Goal: Task Accomplishment & Management: Use online tool/utility

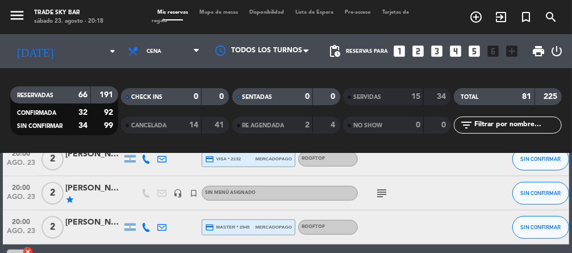
scroll to position [405, 0]
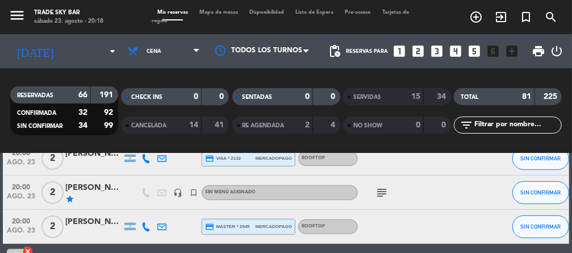
click at [51, 194] on span "2" at bounding box center [52, 192] width 22 height 23
click at [380, 192] on icon "subject" at bounding box center [382, 193] width 14 height 14
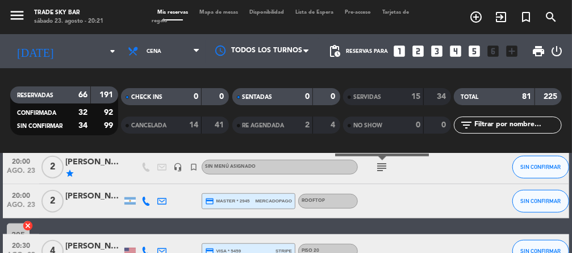
scroll to position [431, 0]
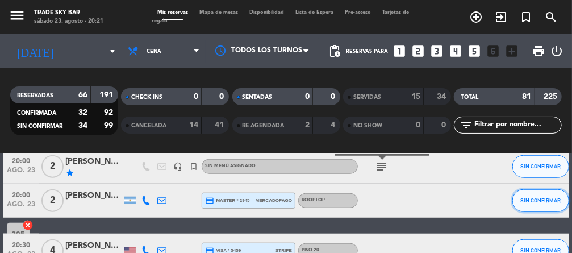
click at [533, 200] on span "SIN CONFIRMAR" at bounding box center [540, 200] width 40 height 6
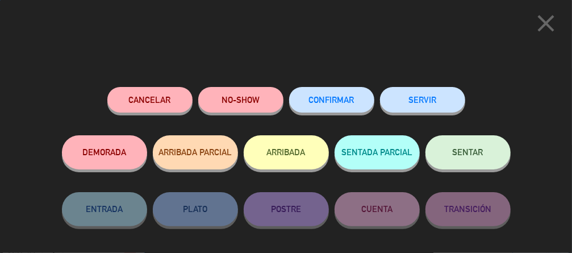
click at [431, 101] on button "SERVIR" at bounding box center [422, 100] width 85 height 26
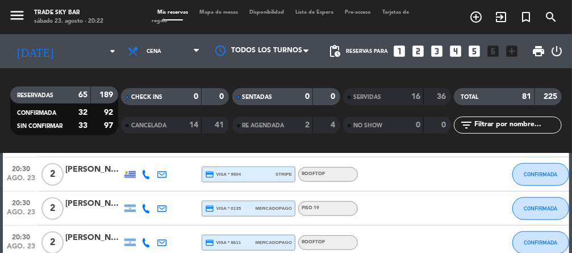
scroll to position [543, 0]
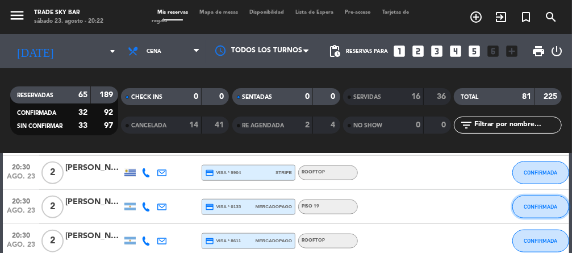
click at [527, 204] on span "CONFIRMADA" at bounding box center [539, 206] width 33 height 6
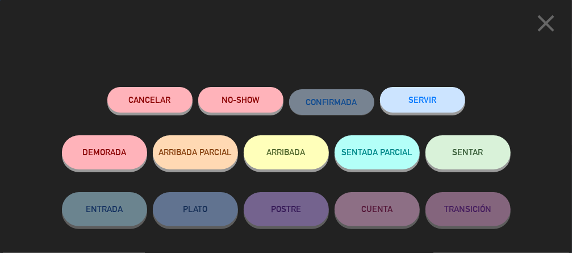
click at [428, 103] on button "SERVIR" at bounding box center [422, 100] width 85 height 26
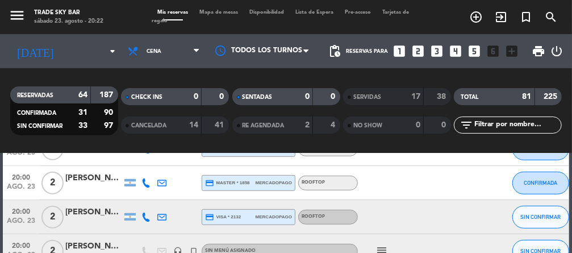
scroll to position [344, 0]
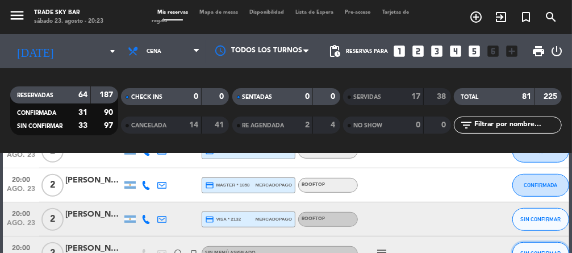
click at [533, 250] on span "SIN CONFIRMAR" at bounding box center [540, 253] width 40 height 6
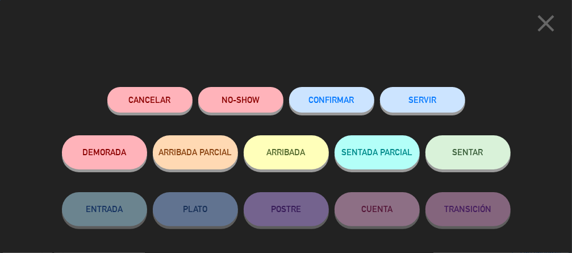
click at [435, 100] on button "SERVIR" at bounding box center [422, 100] width 85 height 26
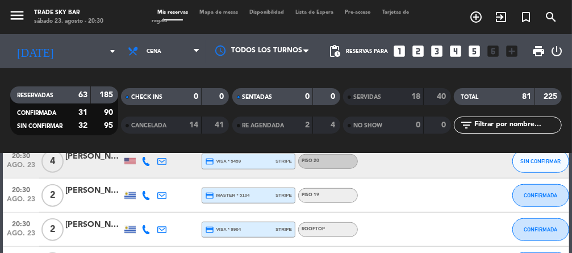
scroll to position [468, 0]
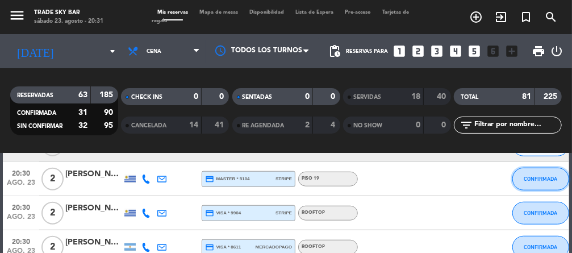
click at [529, 181] on span "CONFIRMADA" at bounding box center [539, 178] width 33 height 6
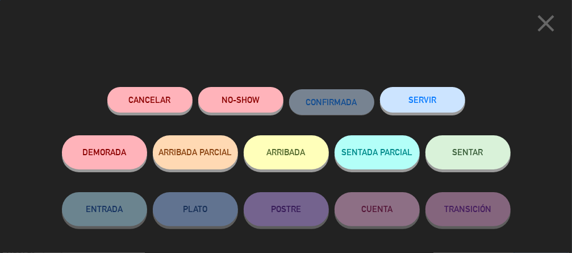
click at [426, 101] on button "SERVIR" at bounding box center [422, 100] width 85 height 26
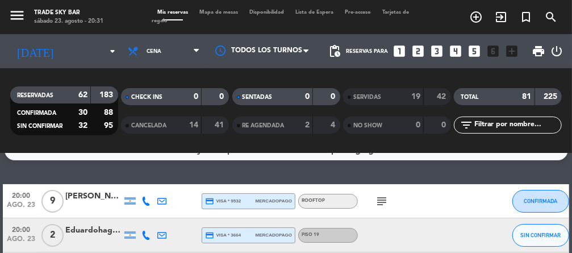
scroll to position [22, 0]
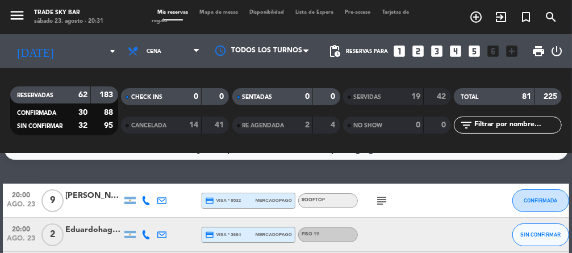
click at [56, 203] on span "9" at bounding box center [52, 200] width 22 height 23
click at [376, 202] on icon "subject" at bounding box center [382, 201] width 14 height 14
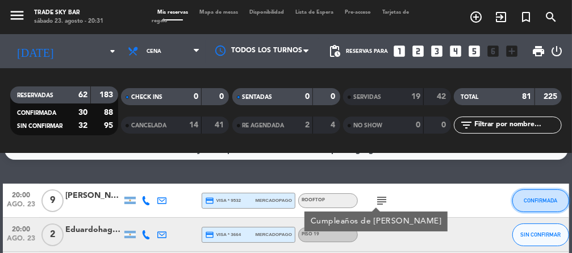
click at [538, 202] on span "CONFIRMADA" at bounding box center [539, 200] width 33 height 6
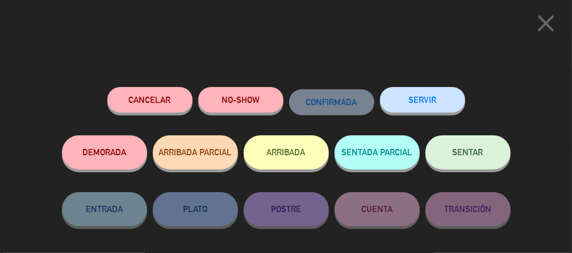
click at [433, 99] on button "SERVIR" at bounding box center [422, 100] width 85 height 26
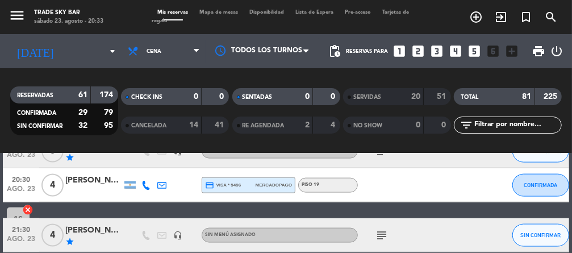
scroll to position [703, 0]
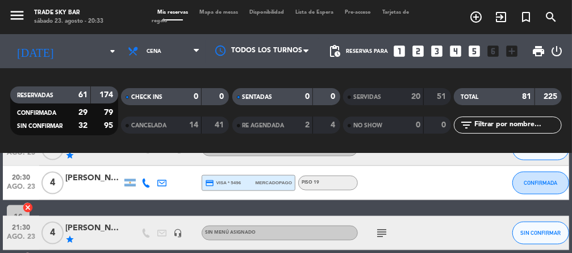
click at [59, 186] on span "4" at bounding box center [52, 182] width 22 height 23
click at [541, 187] on button "CONFIRMADA" at bounding box center [540, 182] width 57 height 23
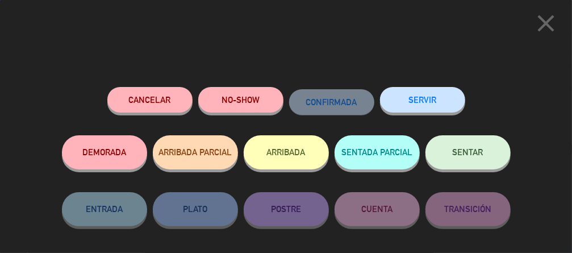
click at [433, 102] on button "SERVIR" at bounding box center [422, 100] width 85 height 26
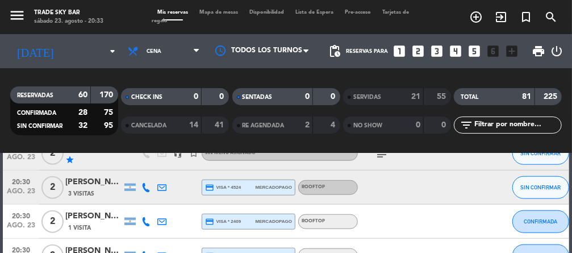
scroll to position [542, 0]
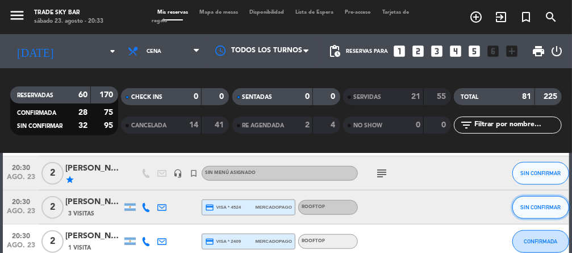
click at [542, 207] on span "SIN CONFIRMAR" at bounding box center [540, 207] width 40 height 6
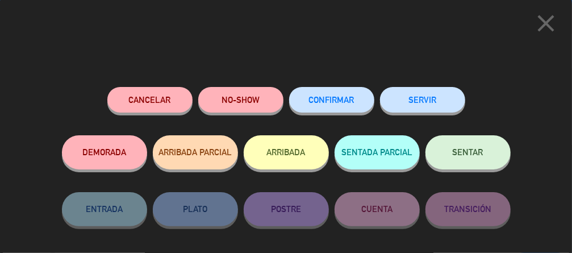
click at [435, 99] on button "SERVIR" at bounding box center [422, 100] width 85 height 26
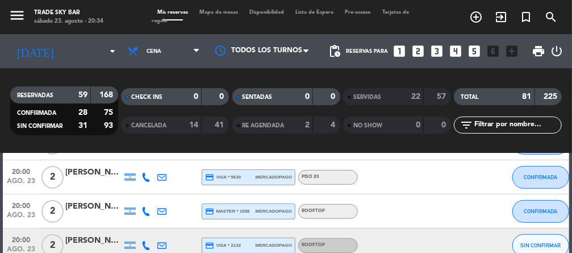
scroll to position [263, 0]
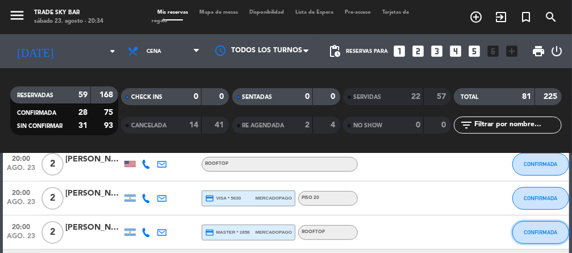
click at [530, 234] on span "CONFIRMADA" at bounding box center [539, 232] width 33 height 6
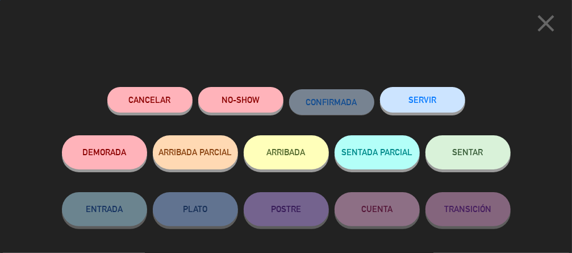
click at [424, 101] on button "SERVIR" at bounding box center [422, 100] width 85 height 26
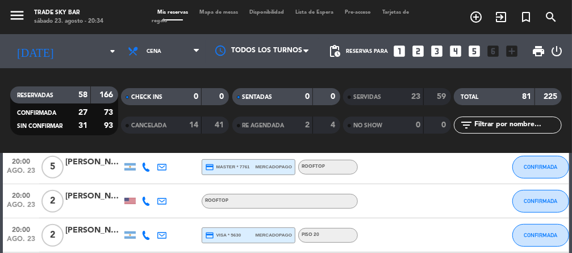
scroll to position [217, 0]
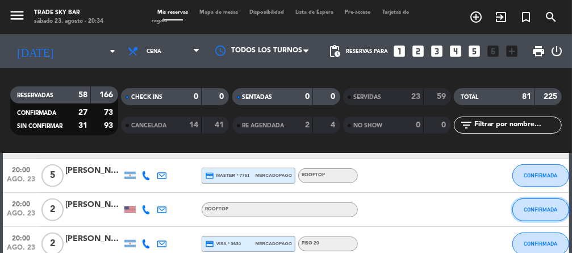
click at [533, 207] on span "CONFIRMADA" at bounding box center [539, 209] width 33 height 6
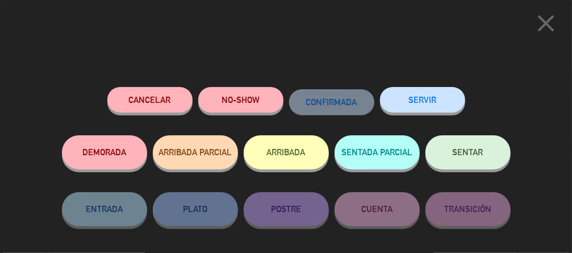
click at [434, 100] on button "SERVIR" at bounding box center [422, 100] width 85 height 26
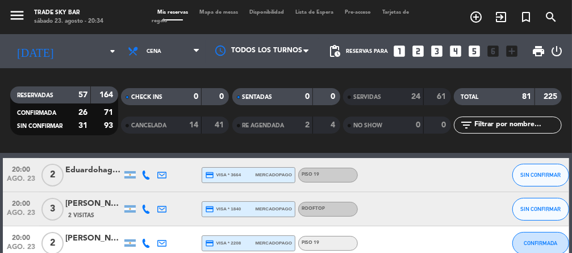
scroll to position [49, 0]
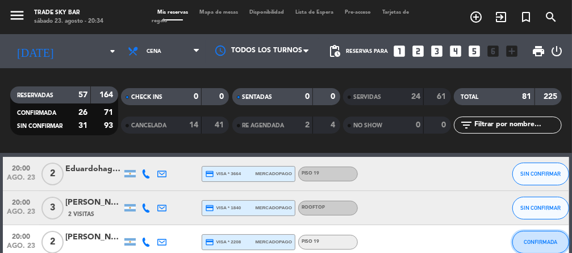
click at [531, 239] on span "CONFIRMADA" at bounding box center [539, 241] width 33 height 6
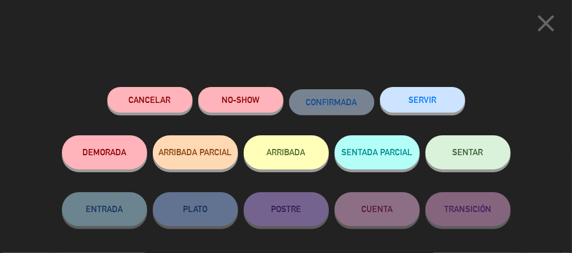
click at [402, 96] on button "SERVIR" at bounding box center [422, 100] width 85 height 26
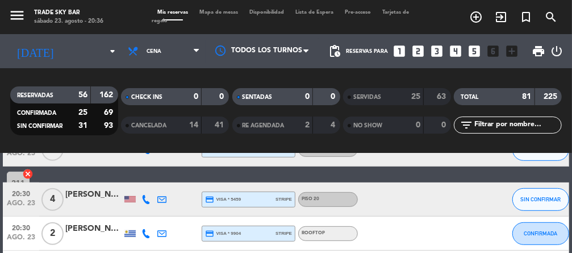
scroll to position [276, 0]
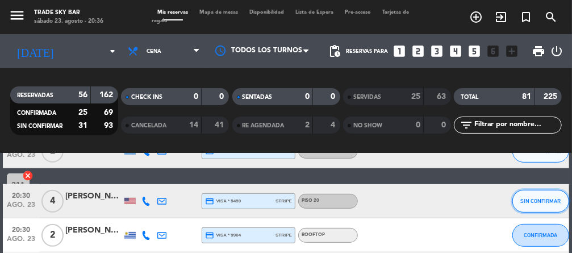
click at [535, 203] on button "SIN CONFIRMAR" at bounding box center [540, 201] width 57 height 23
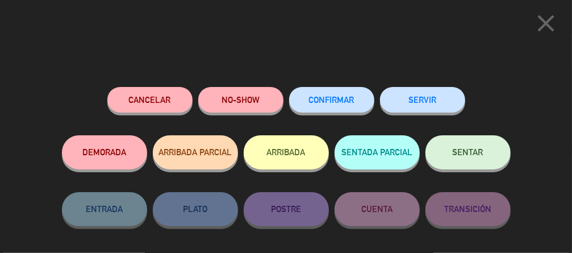
click at [431, 102] on button "SERVIR" at bounding box center [422, 100] width 85 height 26
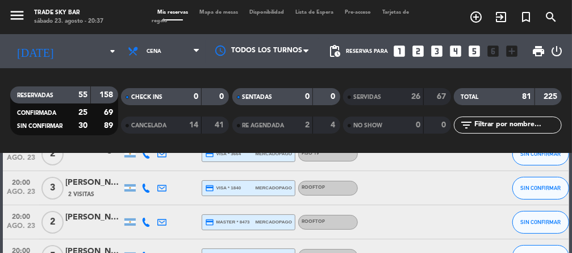
scroll to position [67, 0]
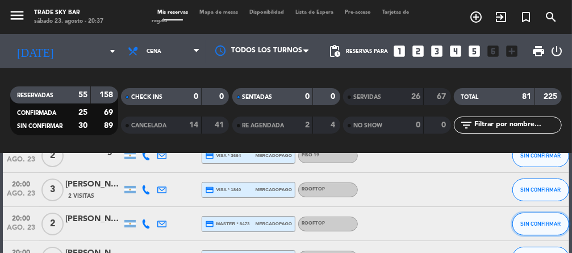
click at [541, 222] on span "SIN CONFIRMAR" at bounding box center [540, 223] width 40 height 6
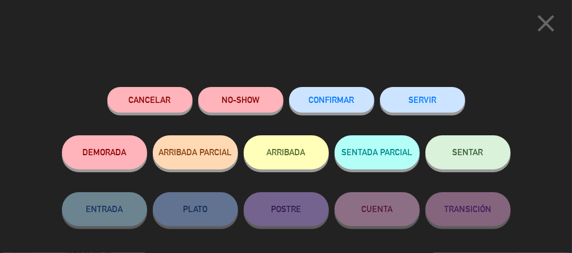
click at [435, 98] on button "SERVIR" at bounding box center [422, 100] width 85 height 26
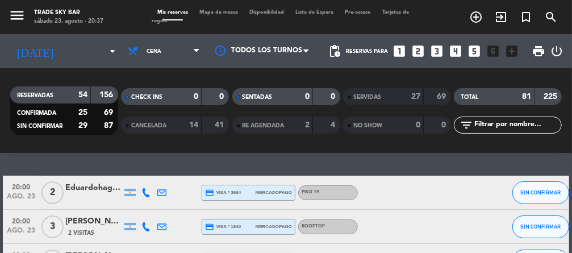
scroll to position [29, 0]
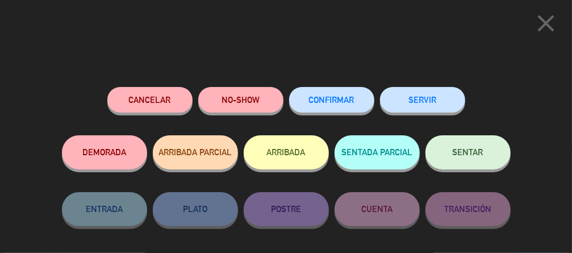
click at [420, 103] on button "SERVIR" at bounding box center [422, 100] width 85 height 26
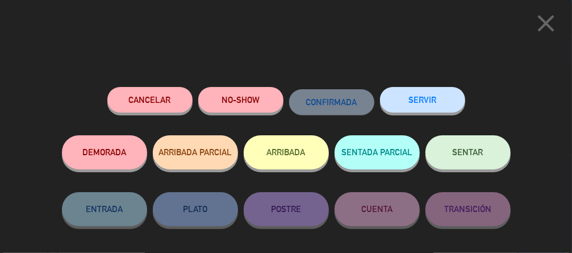
click at [430, 100] on button "SERVIR" at bounding box center [422, 100] width 85 height 26
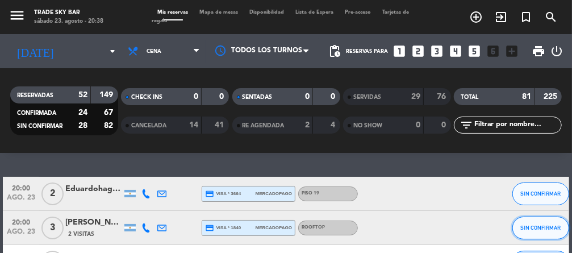
click at [537, 225] on span "SIN CONFIRMAR" at bounding box center [540, 227] width 40 height 6
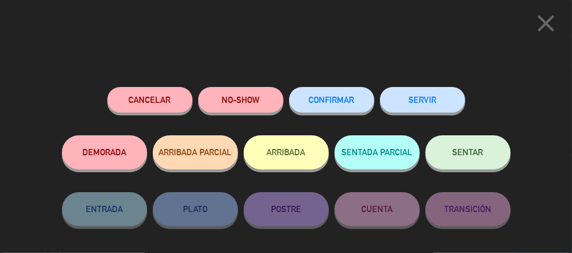
click at [418, 103] on button "SERVIR" at bounding box center [422, 100] width 85 height 26
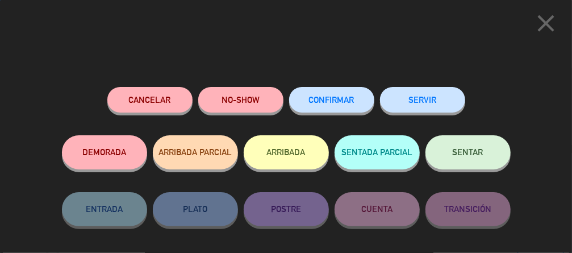
click at [425, 104] on button "SERVIR" at bounding box center [422, 100] width 85 height 26
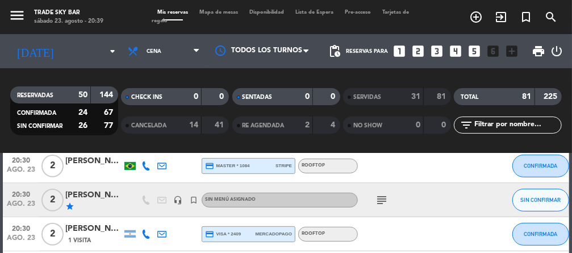
scroll to position [209, 0]
click at [58, 204] on span "2" at bounding box center [52, 199] width 22 height 23
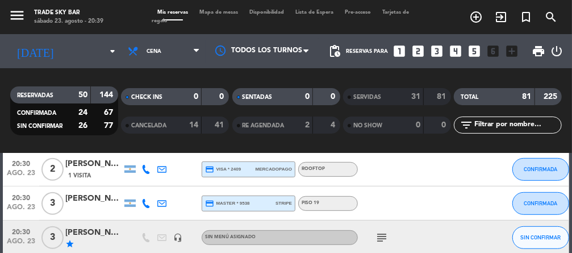
scroll to position [275, 0]
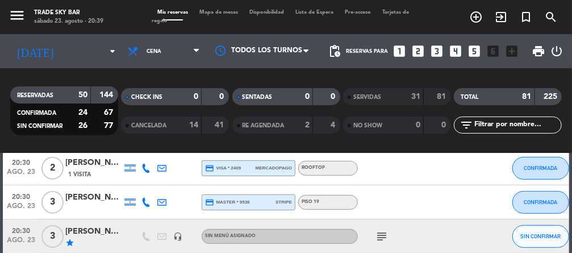
click at [57, 233] on span "3" at bounding box center [52, 236] width 22 height 23
click at [53, 237] on span "3" at bounding box center [52, 236] width 22 height 23
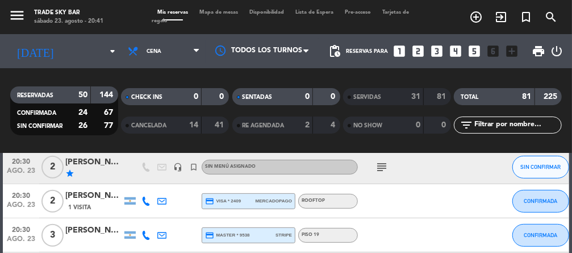
scroll to position [241, 0]
click at [536, 200] on span "CONFIRMADA" at bounding box center [539, 201] width 33 height 6
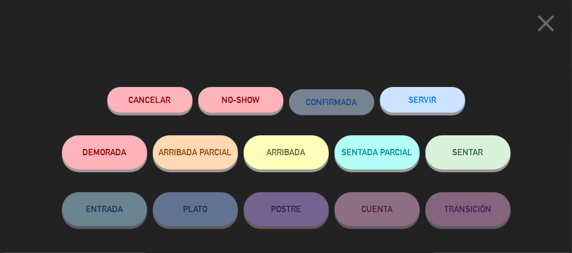
click at [413, 103] on button "SERVIR" at bounding box center [422, 100] width 85 height 26
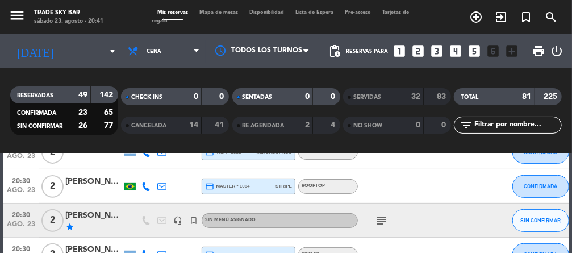
scroll to position [191, 0]
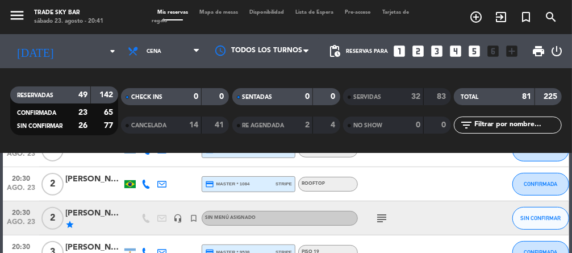
click at [56, 252] on span "3" at bounding box center [52, 252] width 22 height 23
click at [546, 252] on span "CONFIRMADA" at bounding box center [539, 252] width 33 height 6
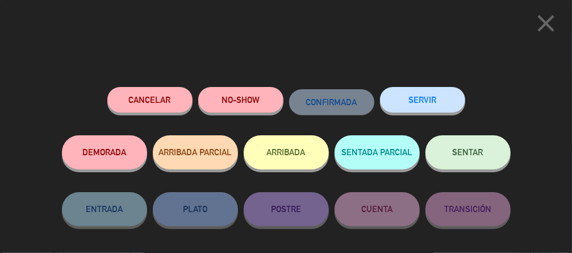
click at [447, 105] on button "SERVIR" at bounding box center [422, 100] width 85 height 26
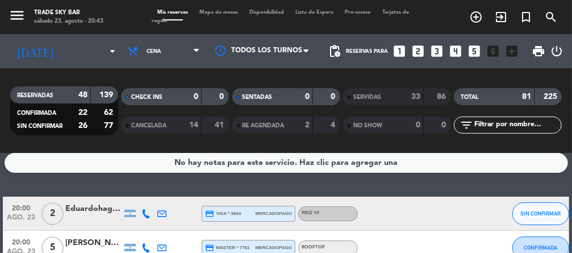
scroll to position [3, 0]
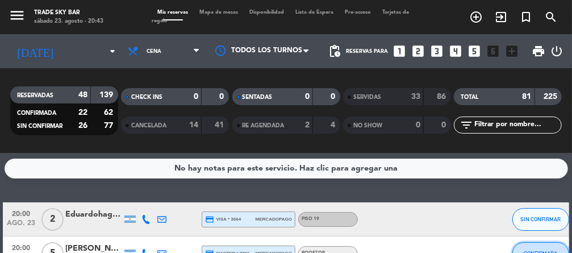
click at [539, 252] on span "CONFIRMADA" at bounding box center [539, 253] width 33 height 6
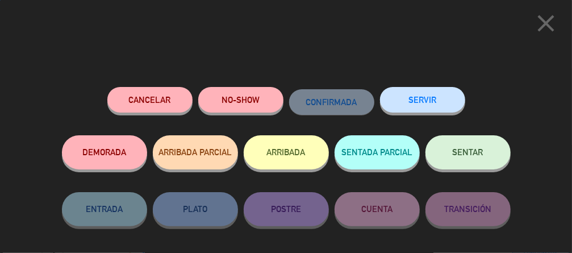
click at [427, 99] on button "SERVIR" at bounding box center [422, 100] width 85 height 26
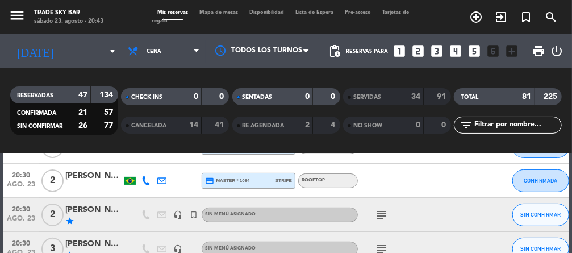
scroll to position [158, 0]
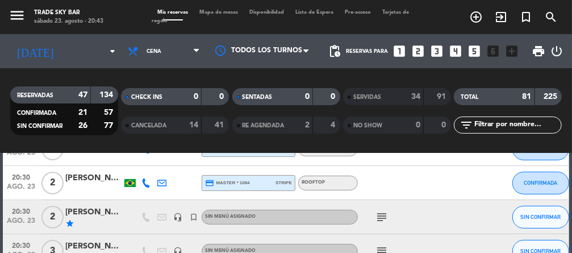
click at [52, 217] on span "2" at bounding box center [52, 217] width 22 height 23
click at [56, 249] on span "3" at bounding box center [52, 251] width 22 height 23
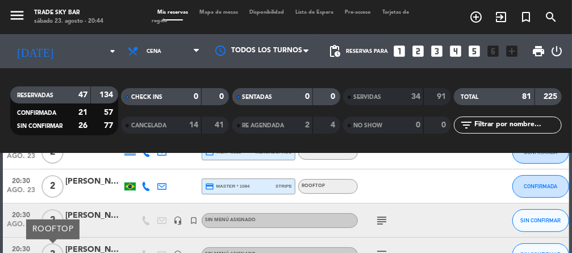
scroll to position [156, 0]
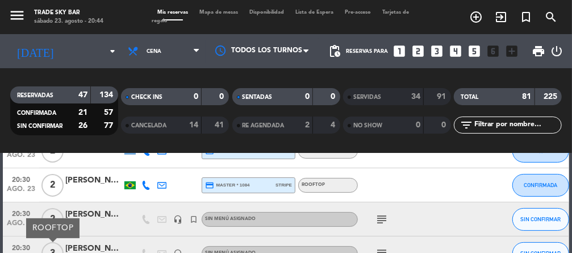
click at [52, 252] on span "3" at bounding box center [52, 253] width 22 height 23
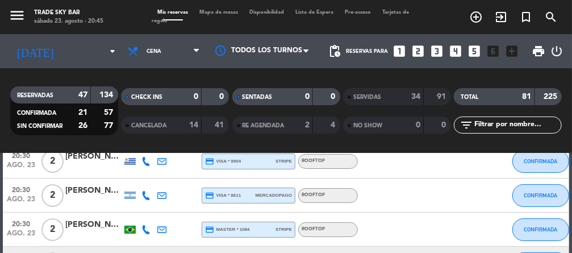
scroll to position [113, 0]
